Goal: Find contact information: Find contact information

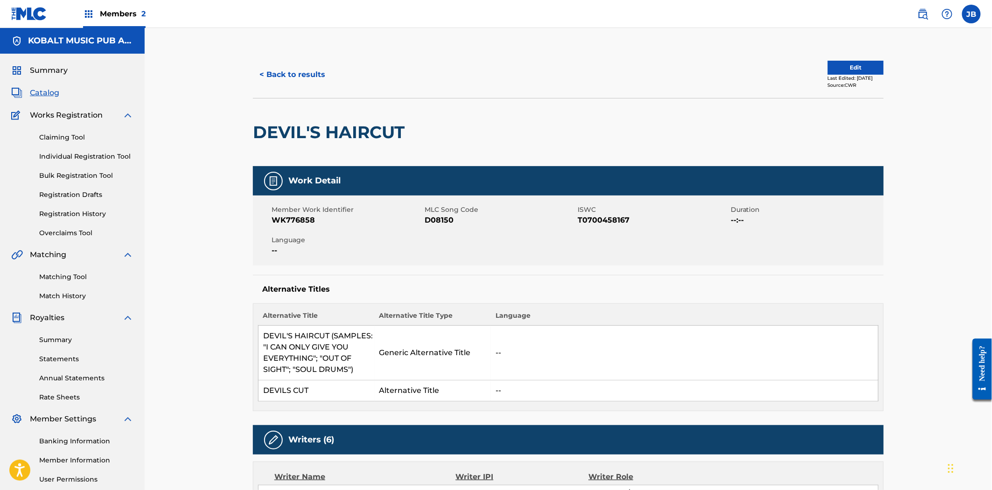
click at [282, 78] on button "< Back to results" at bounding box center [292, 74] width 79 height 23
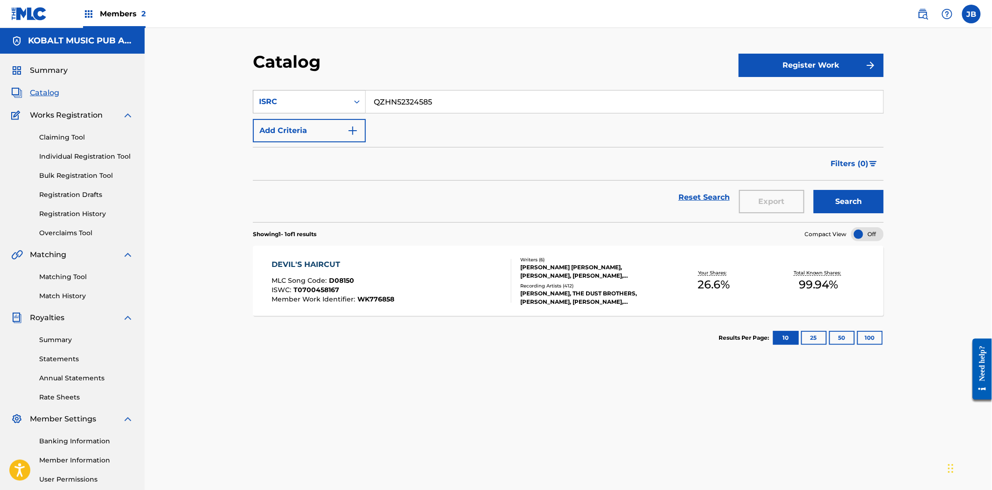
click at [338, 98] on div "ISRC" at bounding box center [301, 101] width 84 height 11
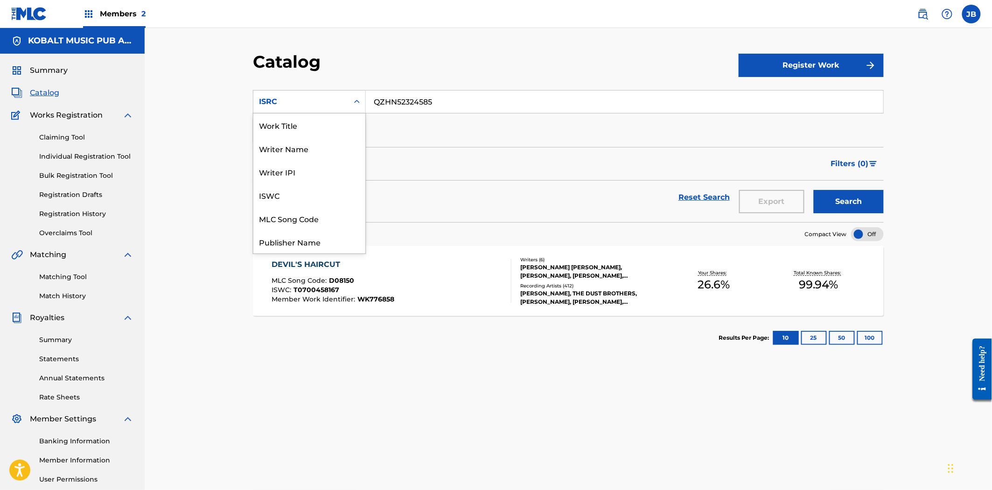
scroll to position [140, 0]
click at [927, 15] on link at bounding box center [922, 14] width 19 height 19
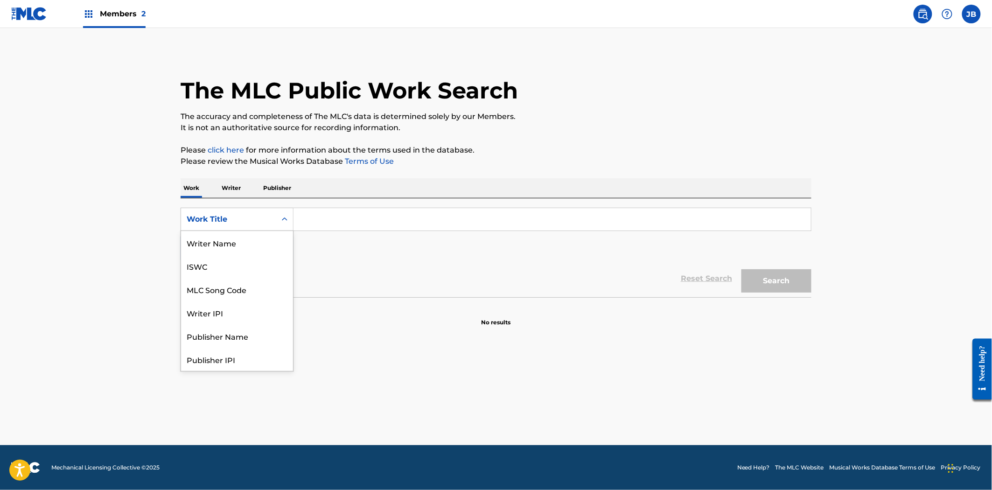
click at [231, 208] on div "Work Title" at bounding box center [236, 219] width 113 height 23
click at [232, 241] on div "MLC Song Code" at bounding box center [237, 242] width 112 height 23
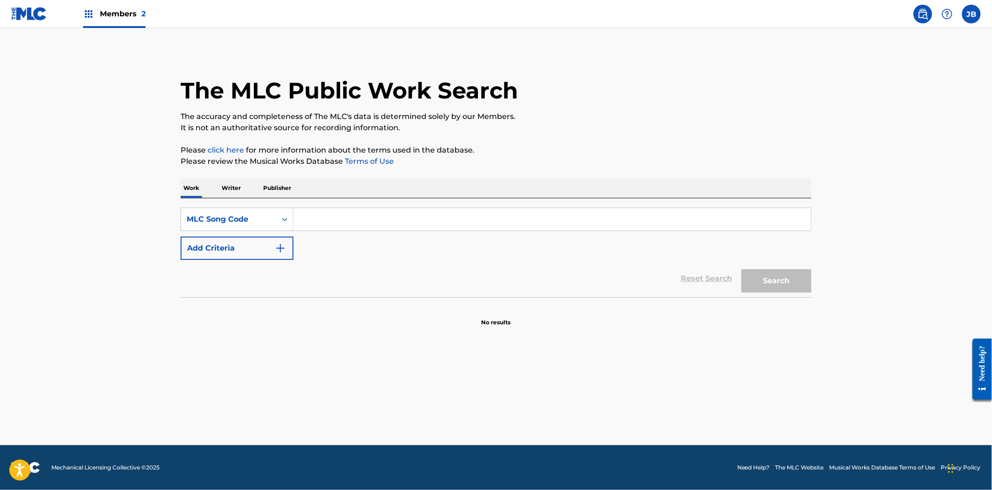
click at [338, 225] on input "Search Form" at bounding box center [551, 219] width 517 height 22
paste input "AB2QPK"
type input "AB2QPK"
click at [792, 282] on button "Search" at bounding box center [776, 280] width 70 height 23
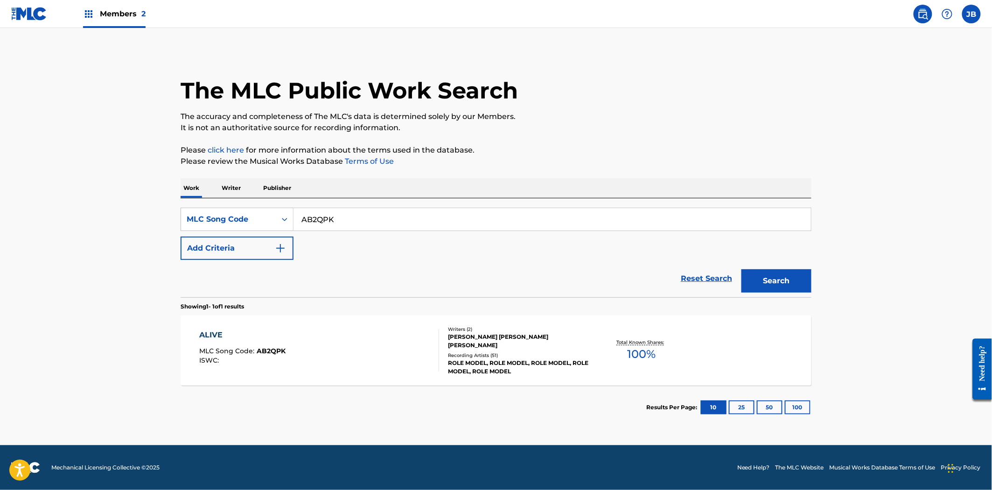
click at [470, 337] on div "[PERSON_NAME] [PERSON_NAME] [PERSON_NAME]" at bounding box center [518, 341] width 141 height 17
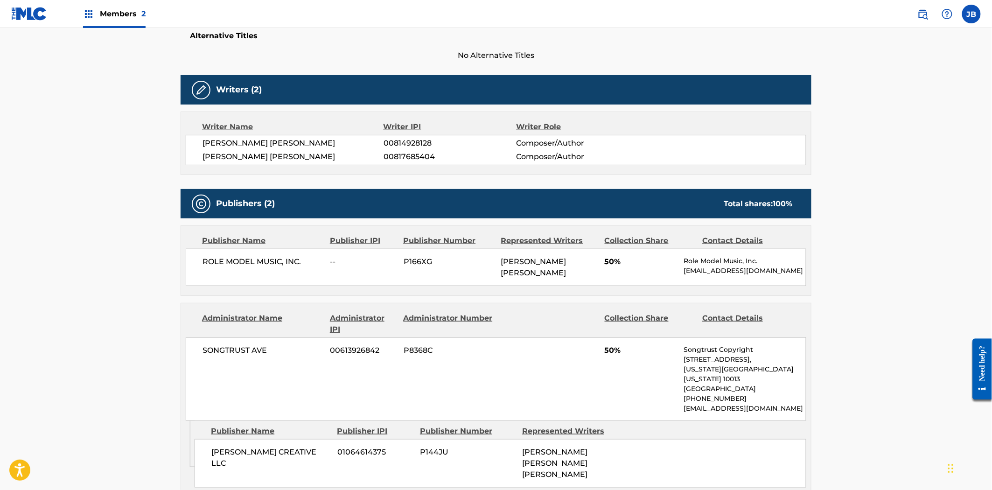
scroll to position [414, 0]
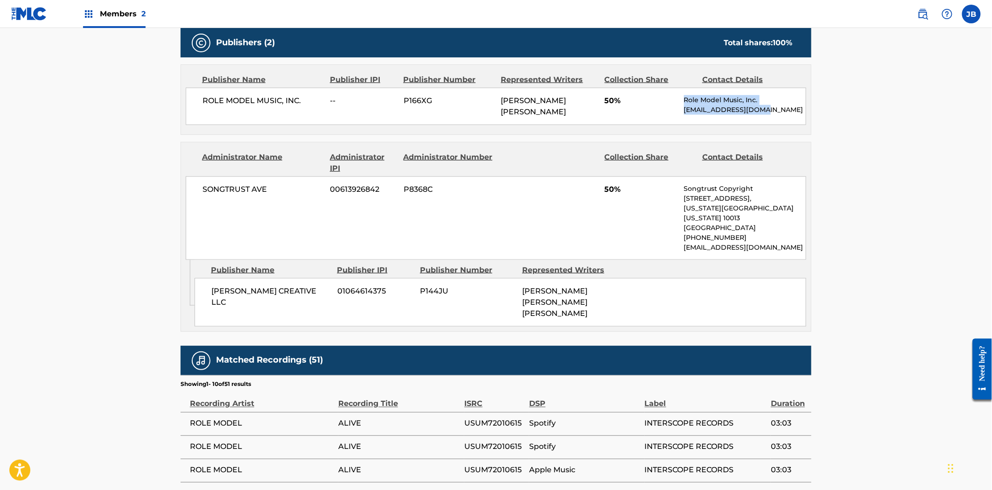
drag, startPoint x: 765, startPoint y: 113, endPoint x: 683, endPoint y: 101, distance: 82.5
click at [684, 101] on div "Role Model Music, Inc. [EMAIL_ADDRESS][DOMAIN_NAME]" at bounding box center [745, 105] width 122 height 20
copy div "Role Model Music, Inc. [EMAIL_ADDRESS][DOMAIN_NAME]"
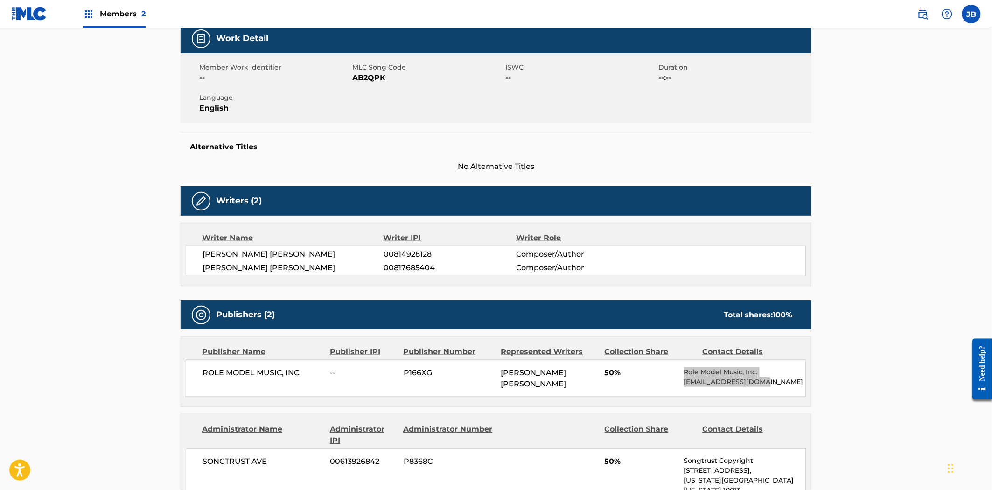
scroll to position [52, 0]
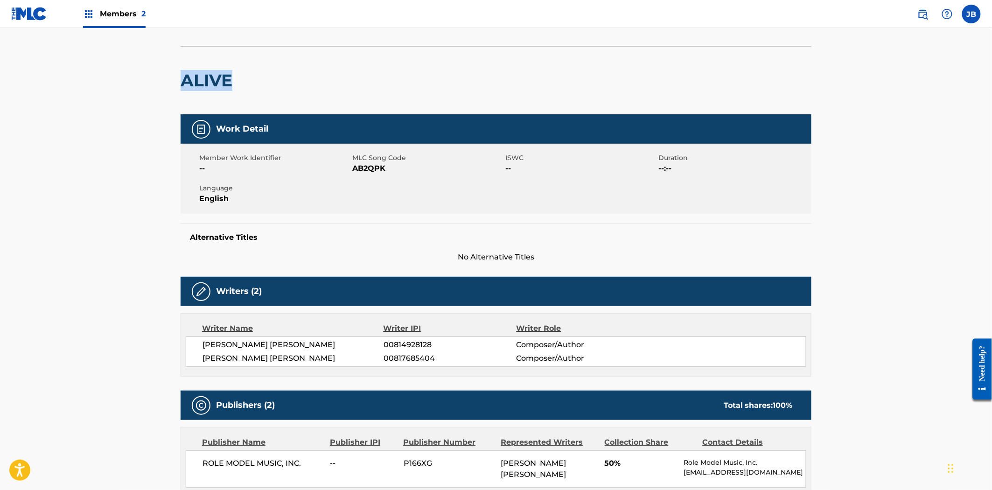
drag, startPoint x: 240, startPoint y: 90, endPoint x: 160, endPoint y: 76, distance: 81.5
copy h2 "ALIVE"
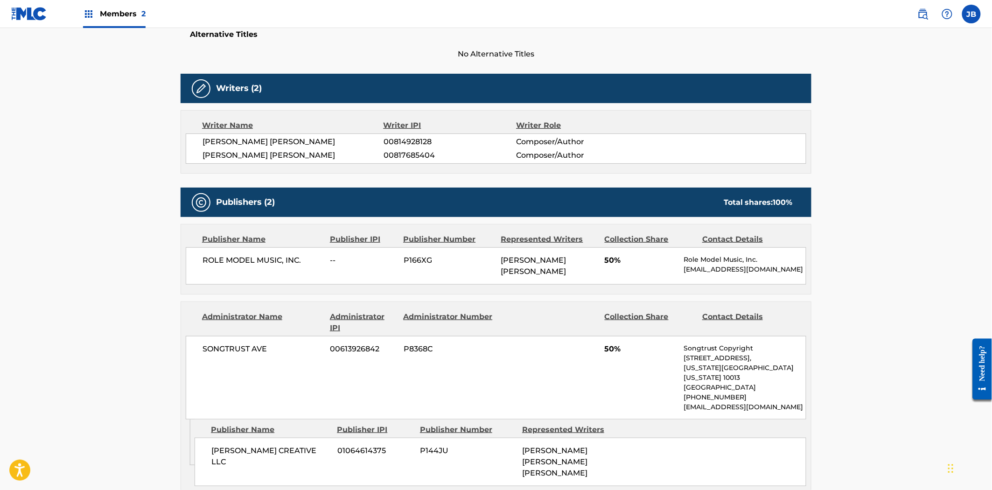
scroll to position [259, 0]
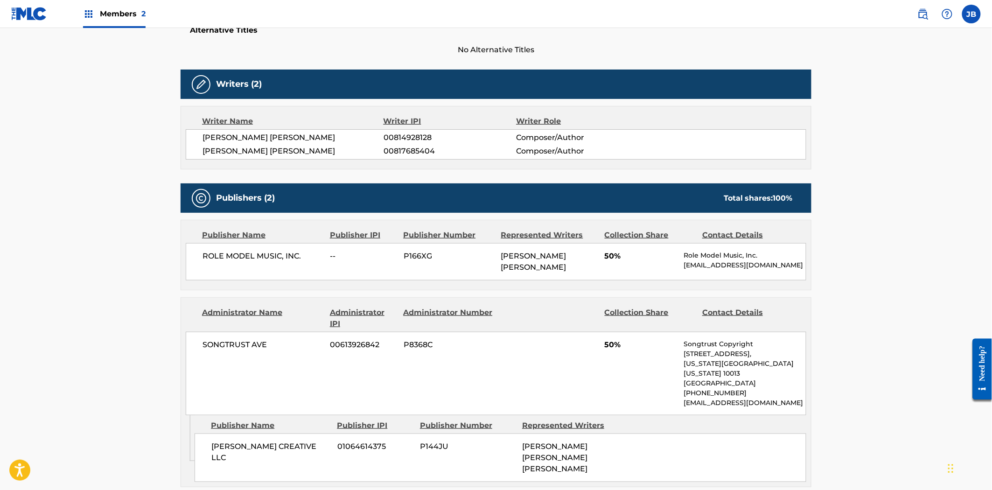
drag, startPoint x: 758, startPoint y: 281, endPoint x: 771, endPoint y: 282, distance: 13.1
click at [757, 281] on div "Publisher Name Publisher IPI Publisher Number Represented Writers Collection Sh…" at bounding box center [496, 254] width 630 height 69
drag, startPoint x: 774, startPoint y: 264, endPoint x: 681, endPoint y: 253, distance: 93.9
click at [681, 253] on div "ROLE MODEL MUSIC, INC. -- P166XG [PERSON_NAME] [PERSON_NAME] 50% Role Model Mus…" at bounding box center [496, 261] width 620 height 37
copy div "Role Model Music, Inc. [EMAIL_ADDRESS][DOMAIN_NAME]"
